Goal: Answer question/provide support

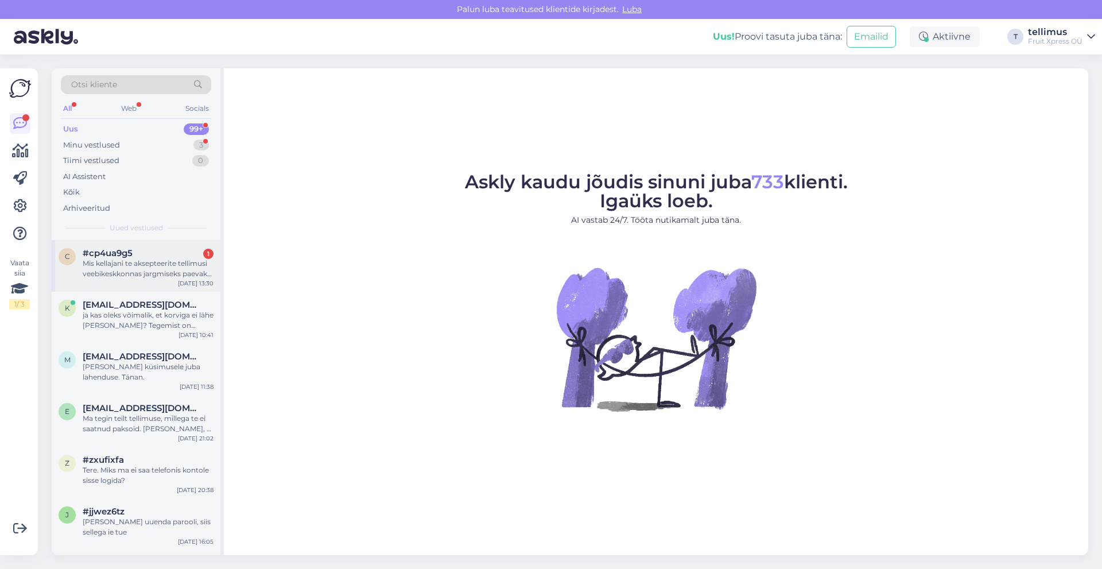
click at [108, 274] on div "Mis kellajani te aksepteerite tellimusi veebikeskkonnas jargmiseks paevaks laan…" at bounding box center [148, 268] width 131 height 21
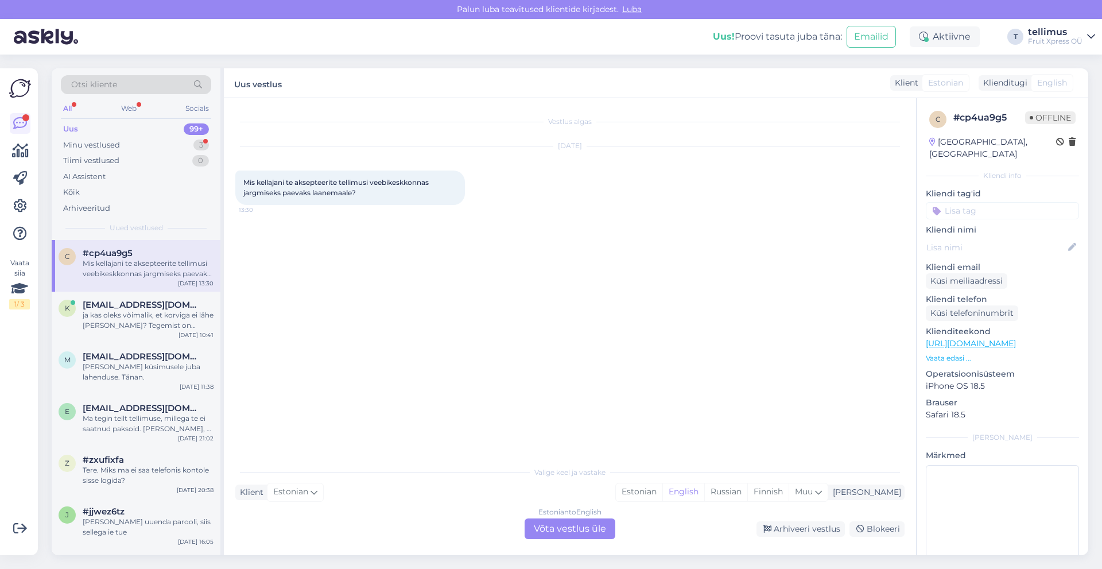
click at [567, 524] on div "Estonian to English Võta vestlus üle" at bounding box center [569, 528] width 91 height 21
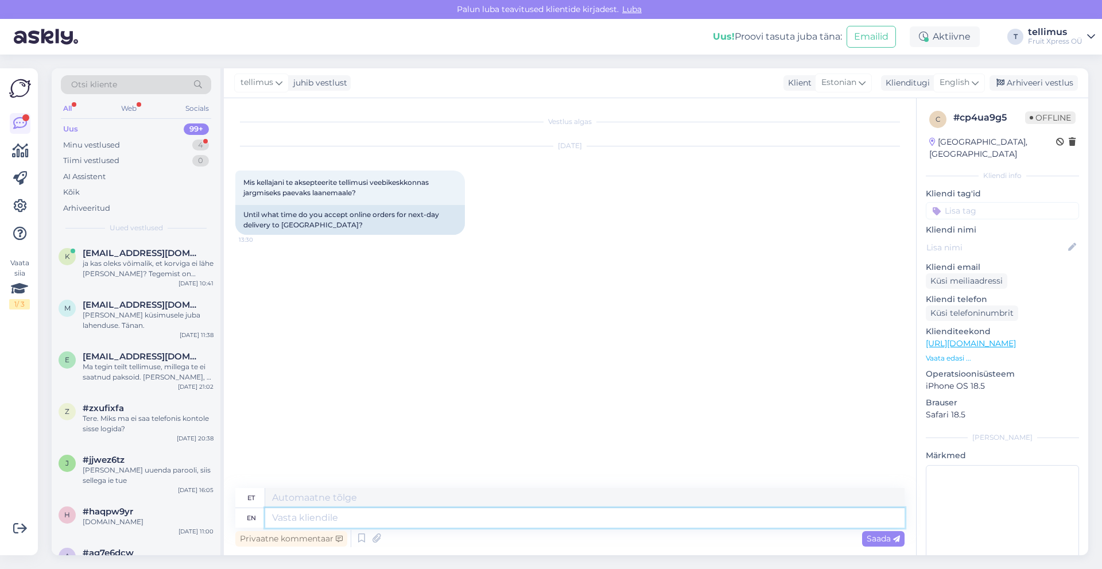
click at [343, 516] on textarea at bounding box center [584, 518] width 639 height 20
type textarea "Y"
type textarea "Tere!"
type textarea "Tere! Kahjuks"
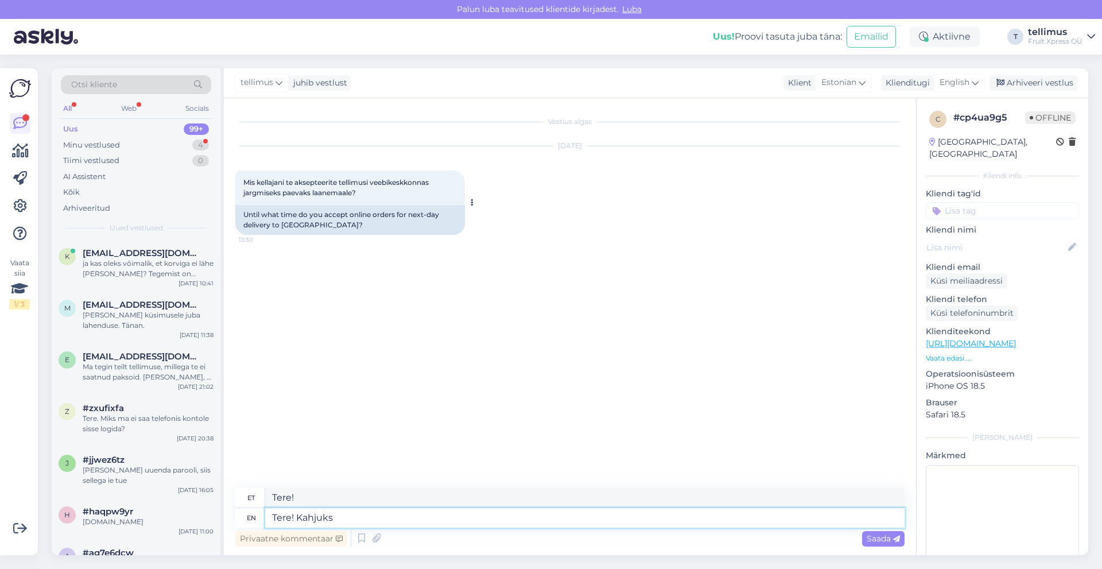
type textarea "Tere! Kahjuks"
type textarea "Tere! Kahjuks erakliendile"
type textarea "Tere! Kahjuks erakliendile tarnet"
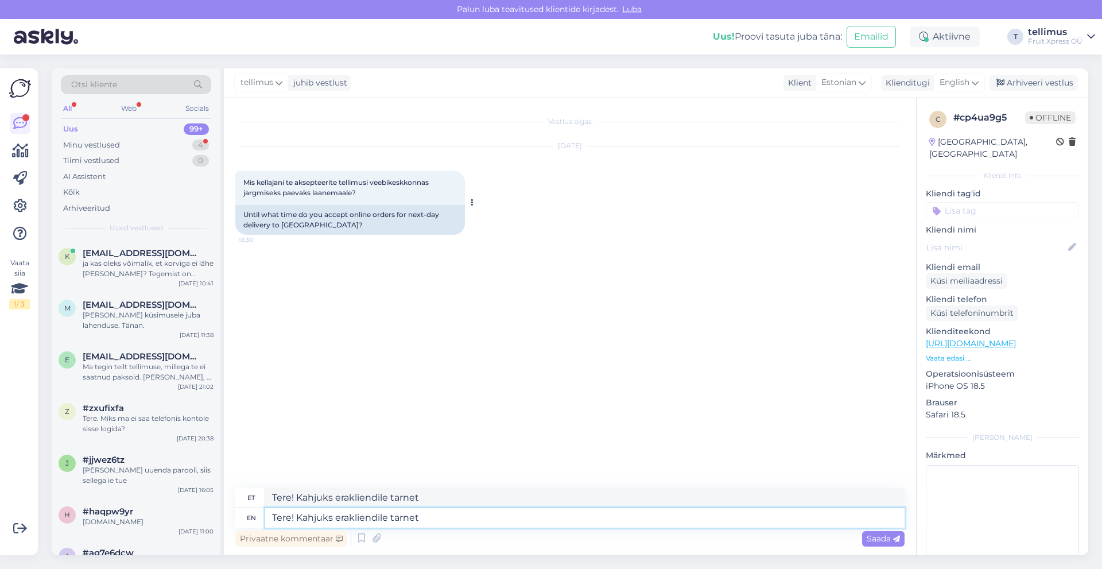
type textarea "Tere! Kahjuks erakliendile tarnet l"
type textarea "Tere! [GEOGRAPHIC_DATA] erakliendile tarnetl"
type textarea "Tere! [GEOGRAPHIC_DATA] erakliendile tarnet läänemaa"
type textarea "Tere! [GEOGRAPHIC_DATA] lääne erakliendile tarnet"
type textarea "Tere! [GEOGRAPHIC_DATA] erakliendile tarnet läänemaale"
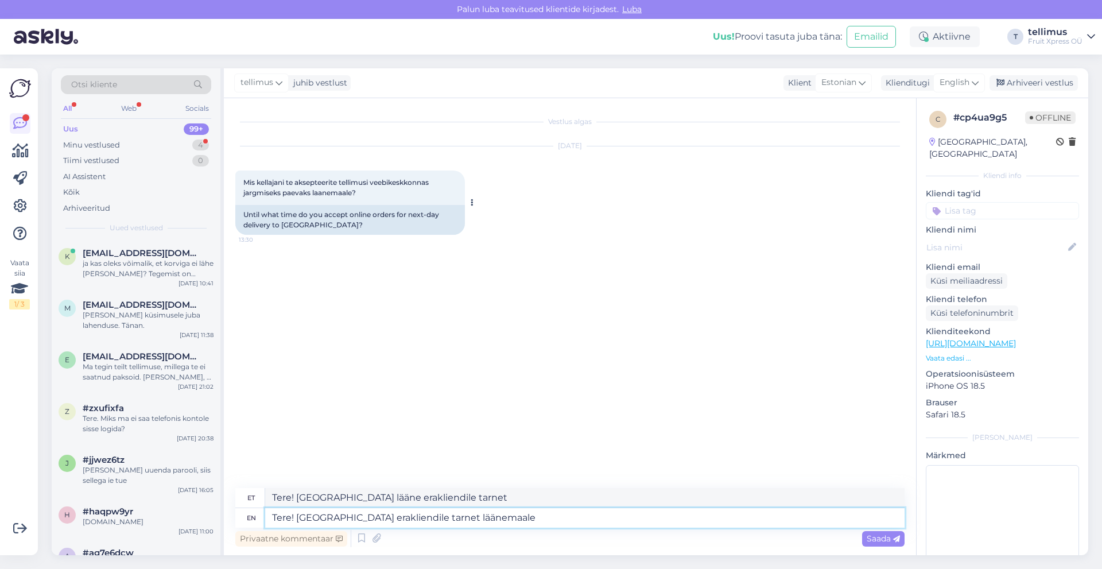
type textarea "Tere! [GEOGRAPHIC_DATA] lääne erakliendile [GEOGRAPHIC_DATA]"
type textarea "Tere! Kahjuks erakliendile tarnet läänemaale ei o"
type textarea "Tere! [GEOGRAPHIC_DATA] lääne erakliendile [GEOGRAPHIC_DATA] ei"
type textarea "Tere! [GEOGRAPHIC_DATA] erakliendile tarnet läänemaale ei ol"
type textarea "Tere! Pole erakliendile tarnetmaale ei ol"
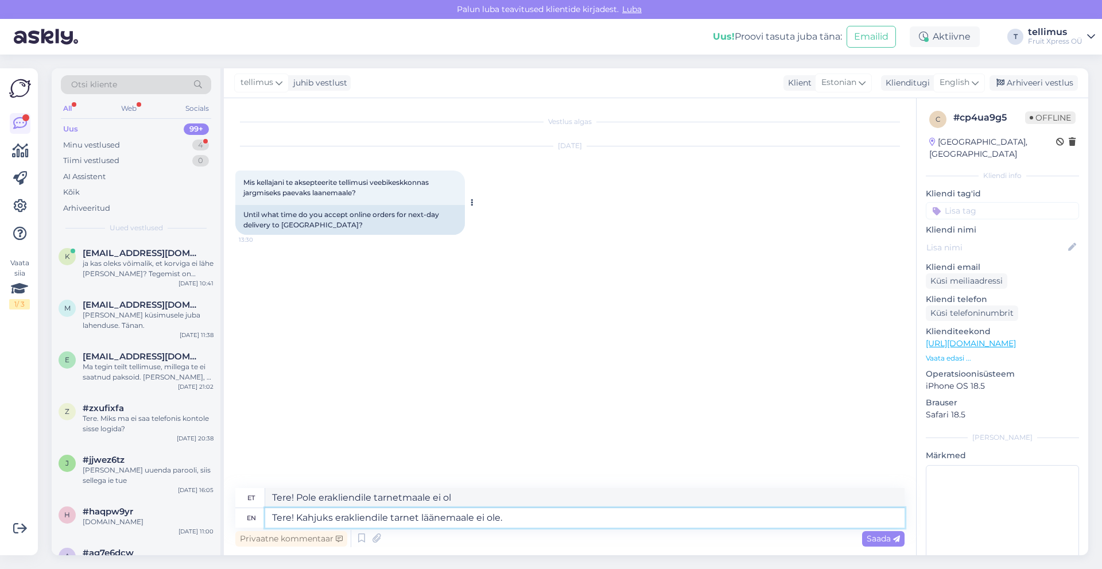
type textarea "Tere! Kahjuks erakliendile tarnet läänemaale ei ole."
type textarea "Tere! [GEOGRAPHIC_DATA] lääne erakliendile [GEOGRAPHIC_DATA] ei ole."
type textarea "Tere! Kahjuks erakliendile tarnet läänemaale ei ole."
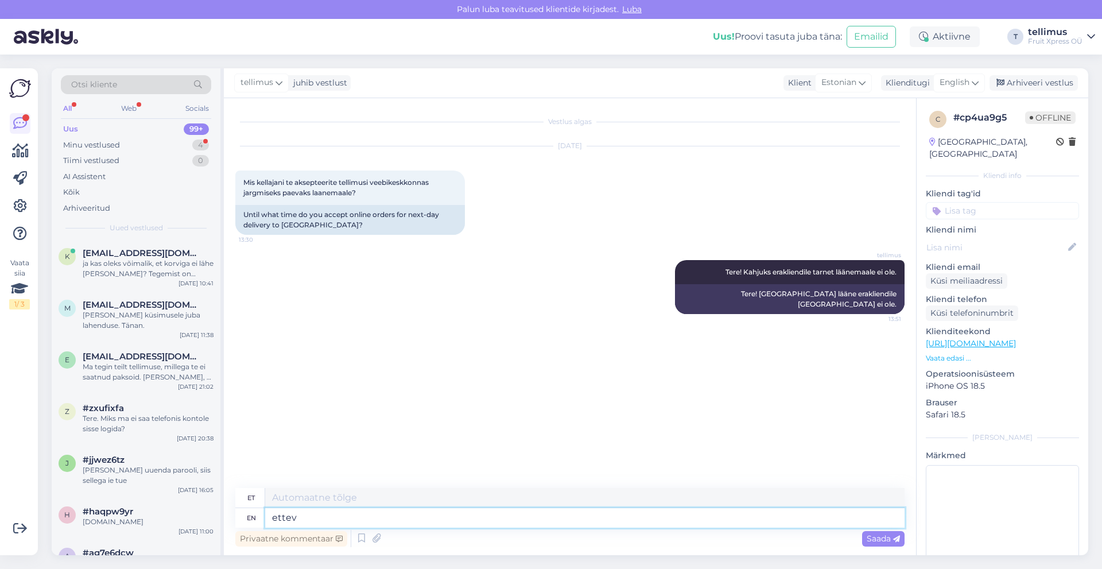
type textarea "ette"
type textarea "ettev"
type textarea "e"
type textarea "E"
